Goal: Information Seeking & Learning: Learn about a topic

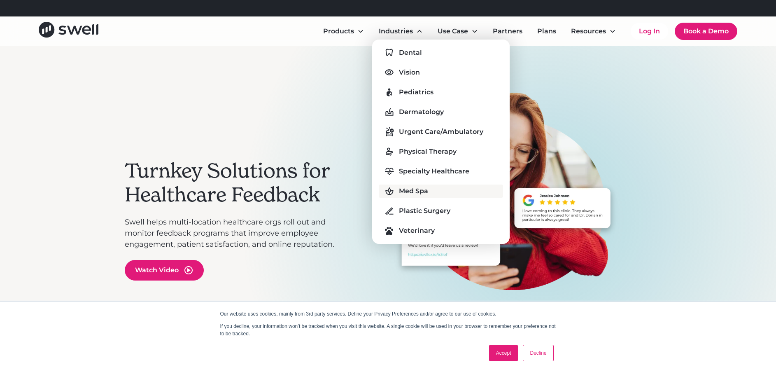
click at [419, 193] on div "Med Spa" at bounding box center [413, 191] width 29 height 10
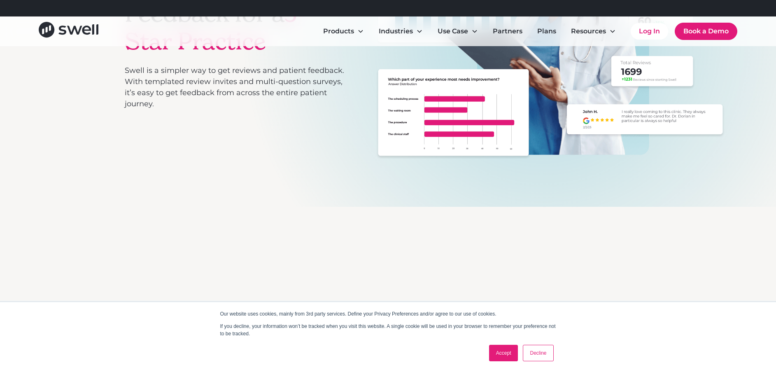
scroll to position [286, 0]
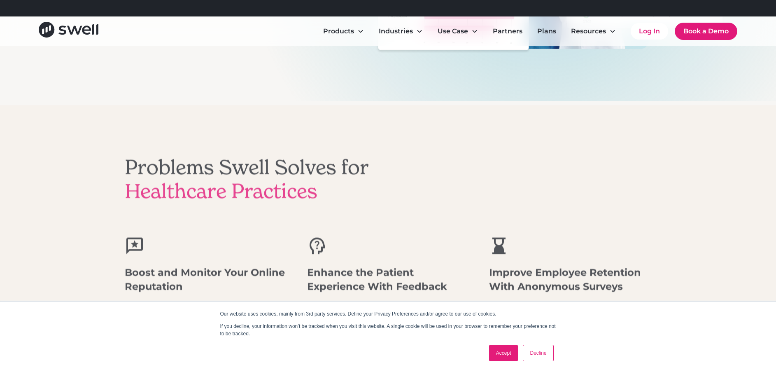
click at [532, 356] on link "Decline" at bounding box center [538, 352] width 30 height 16
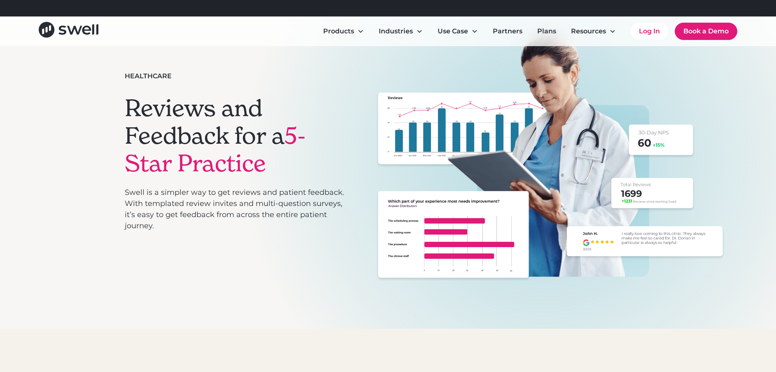
scroll to position [0, 0]
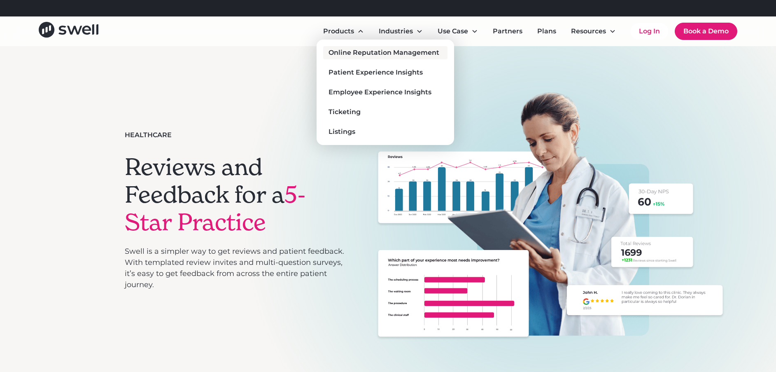
click at [367, 55] on div "Online Reputation Management" at bounding box center [383, 53] width 111 height 10
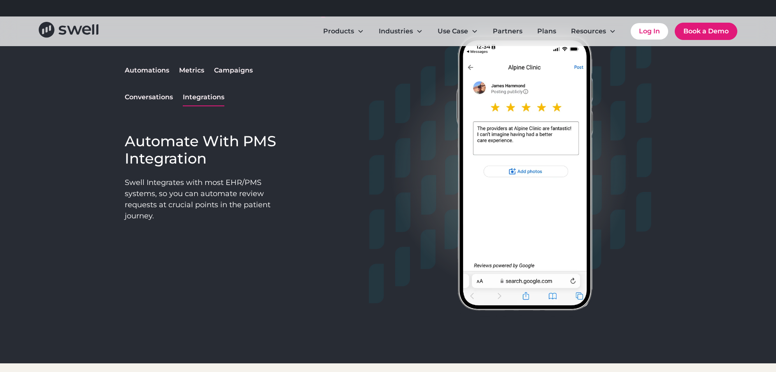
scroll to position [717, 0]
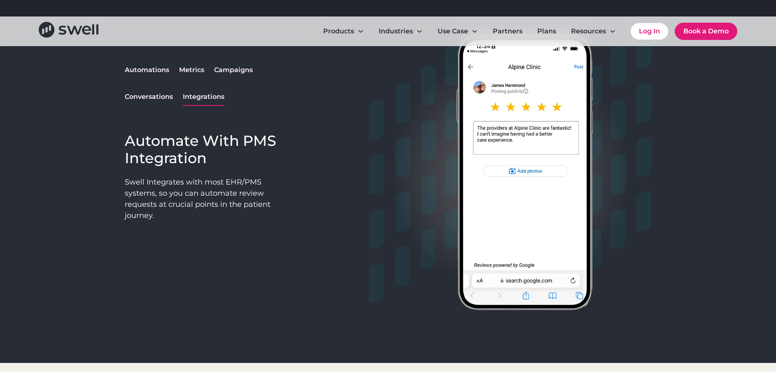
click at [238, 67] on div "Campaigns" at bounding box center [233, 70] width 39 height 10
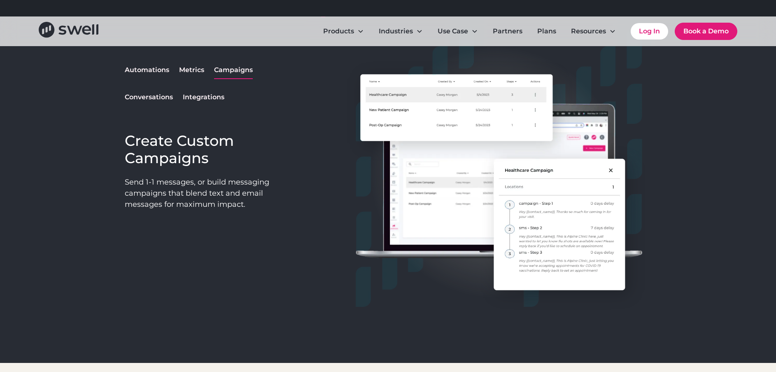
click at [153, 70] on div "Automations" at bounding box center [147, 70] width 44 height 10
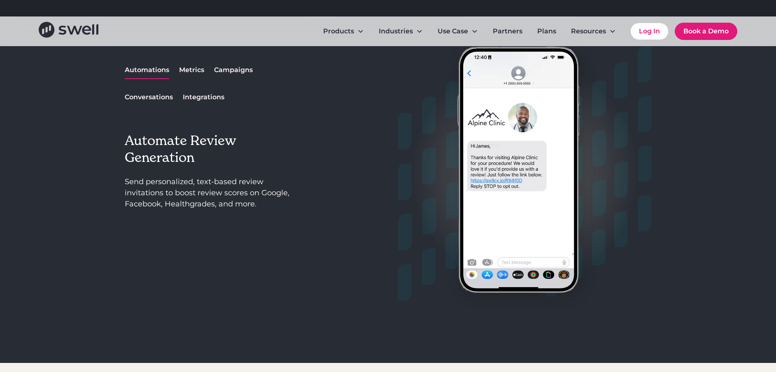
click at [151, 95] on div "Conversations" at bounding box center [149, 97] width 48 height 10
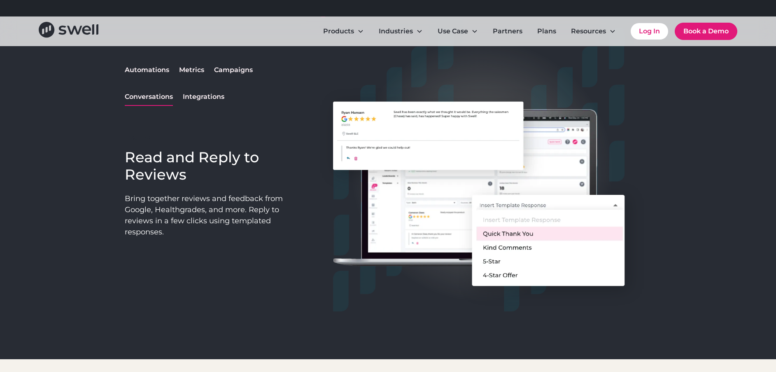
click at [195, 73] on div "Metrics" at bounding box center [191, 70] width 25 height 10
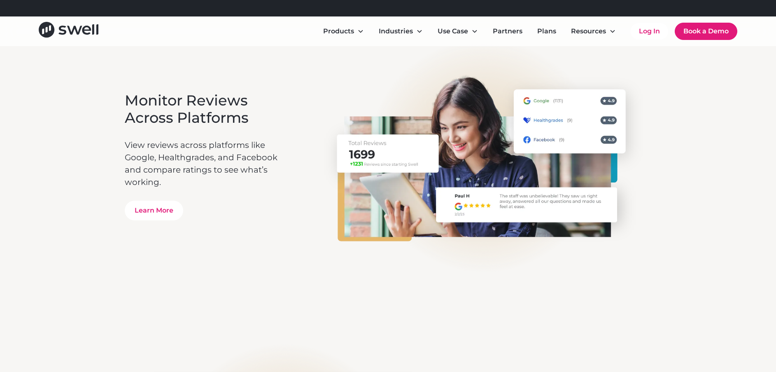
scroll to position [1422, 0]
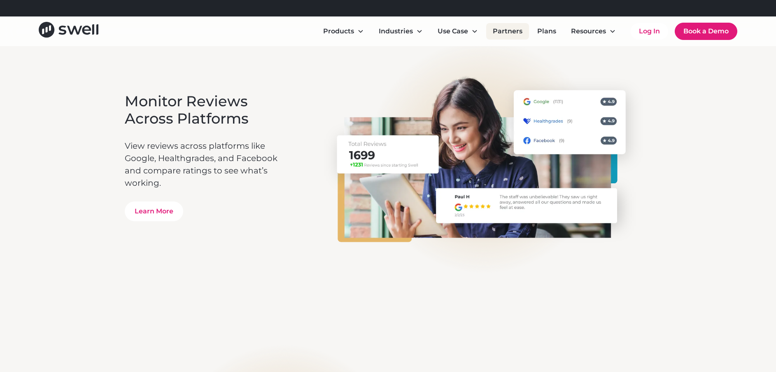
click at [503, 33] on link "Partners" at bounding box center [507, 31] width 43 height 16
